Goal: Information Seeking & Learning: Learn about a topic

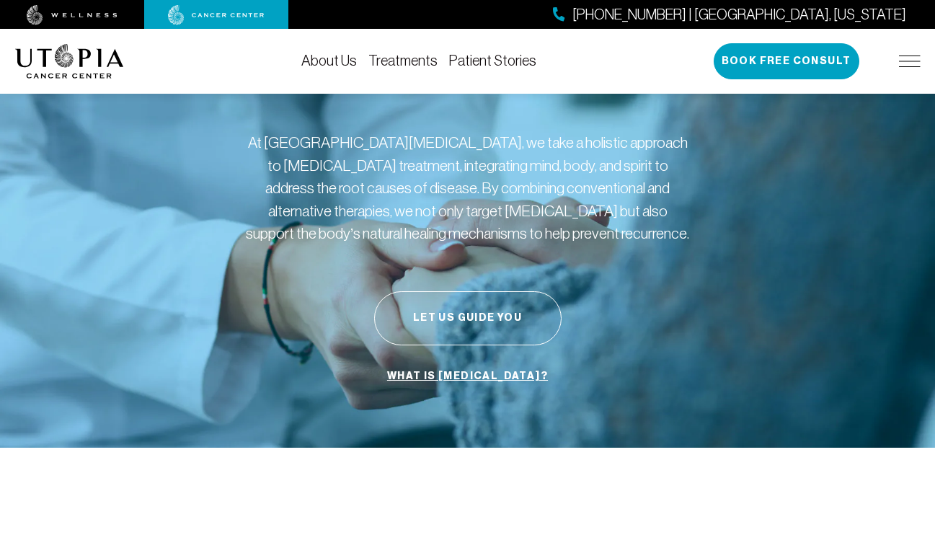
scroll to position [69, 0]
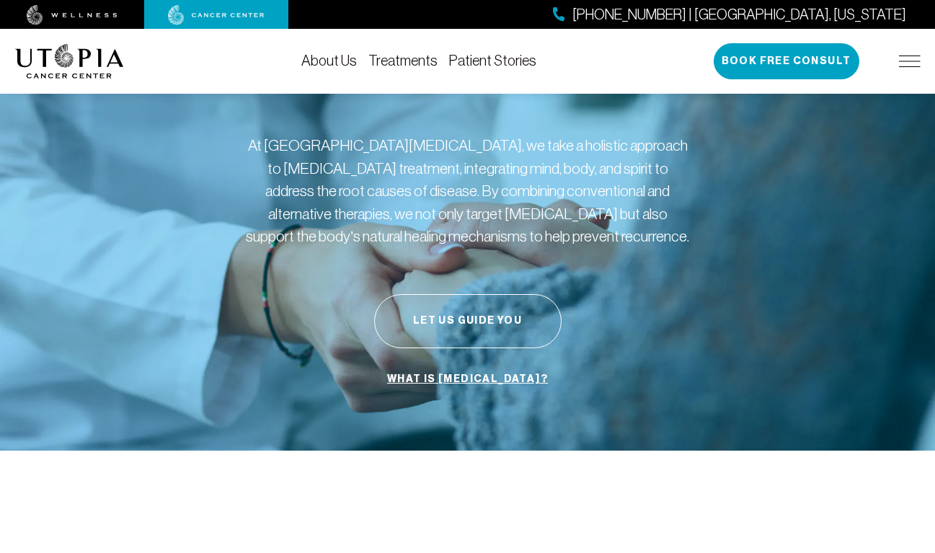
click at [322, 61] on link "About Us" at bounding box center [328, 61] width 55 height 16
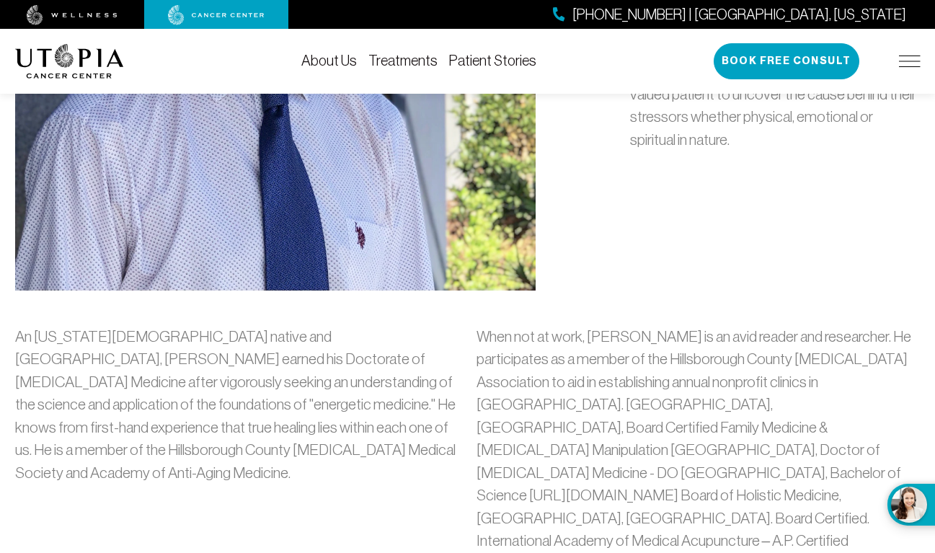
scroll to position [963, 0]
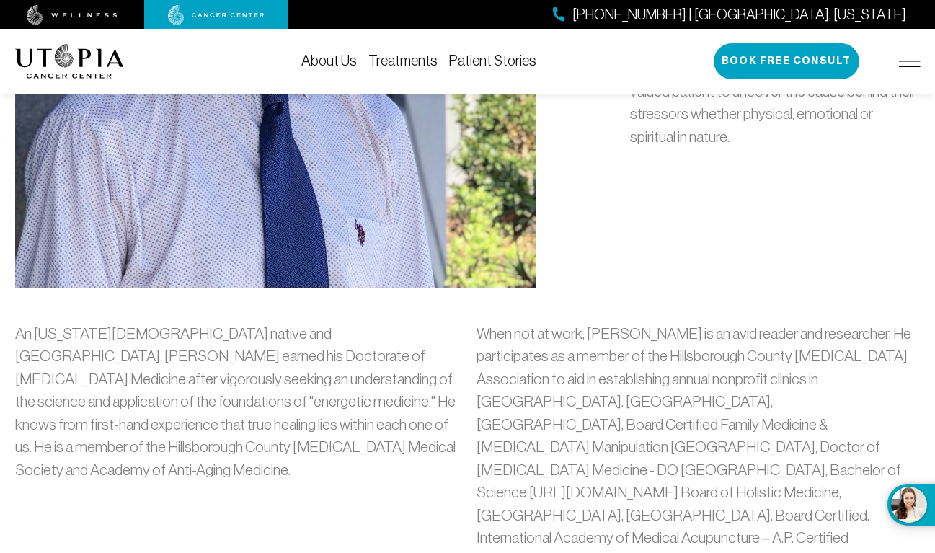
click at [409, 57] on link "Treatments" at bounding box center [402, 61] width 69 height 16
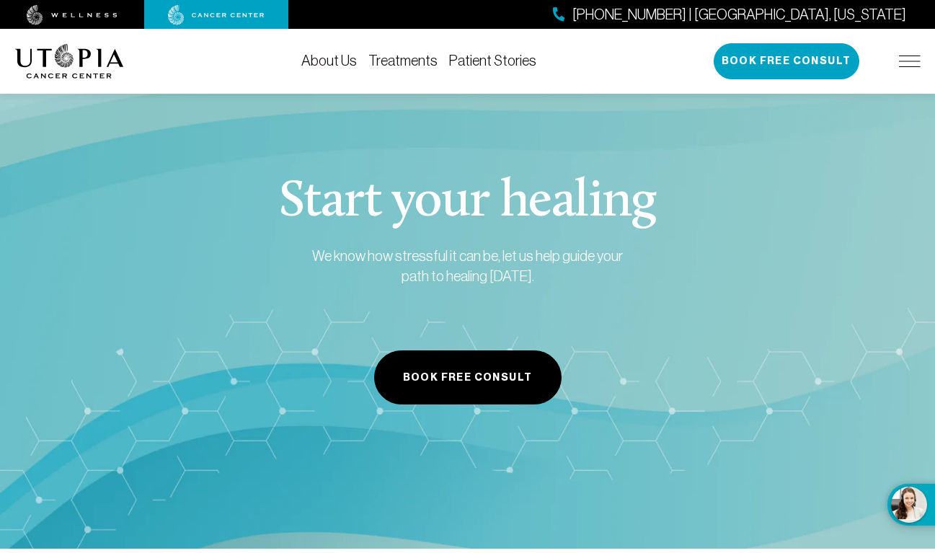
scroll to position [3501, 0]
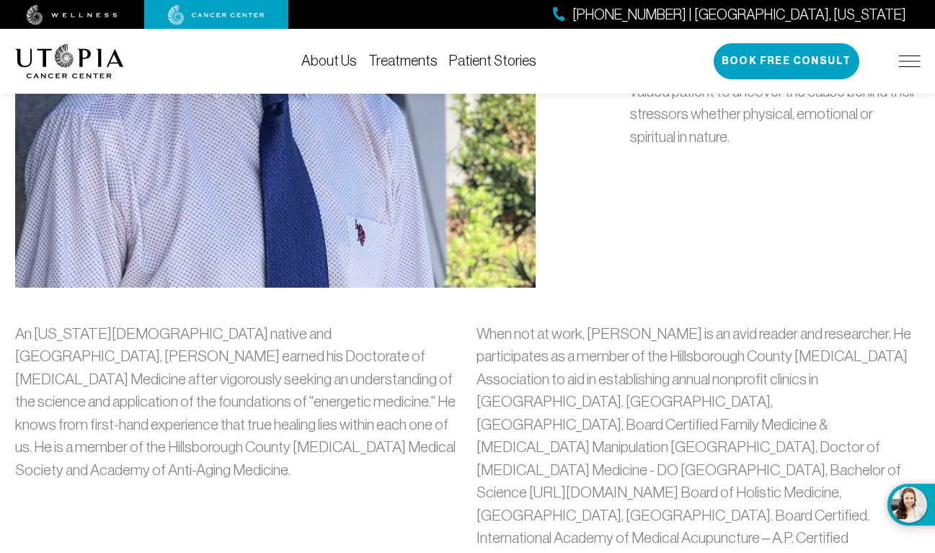
scroll to position [69, 0]
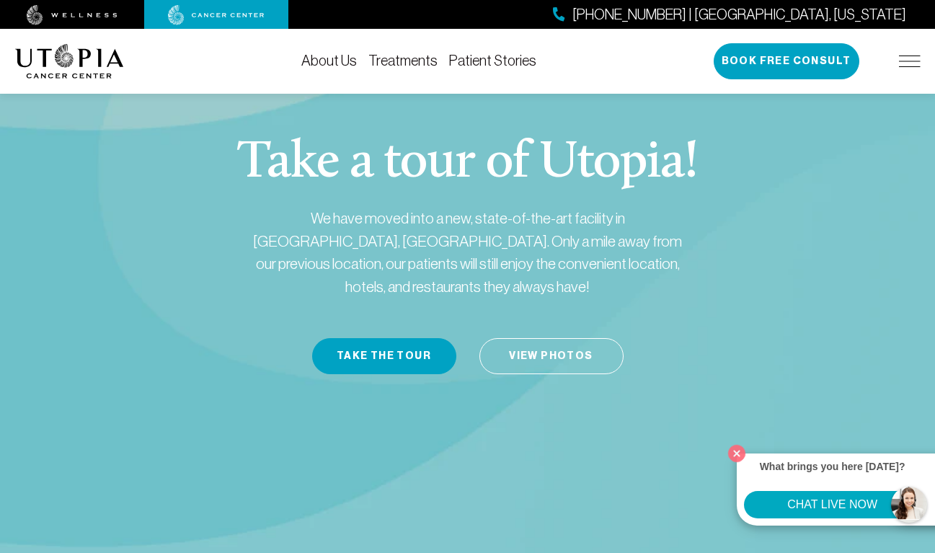
scroll to position [40, 0]
